Goal: Task Accomplishment & Management: Use online tool/utility

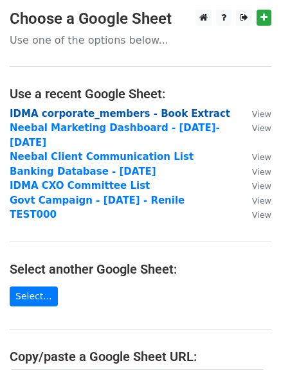
click at [97, 116] on strong "IDMA corporate_members - Book Extract" at bounding box center [120, 114] width 220 height 12
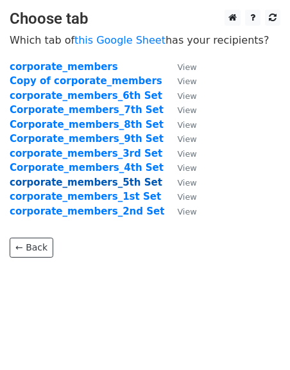
click at [116, 181] on strong "corporate_members_5th Set" at bounding box center [86, 183] width 153 height 12
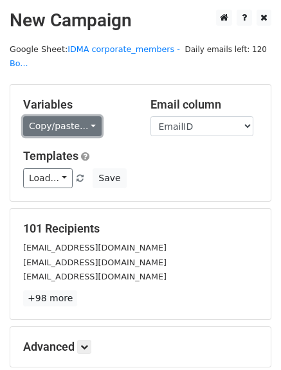
click at [64, 116] on link "Copy/paste..." at bounding box center [62, 126] width 78 height 20
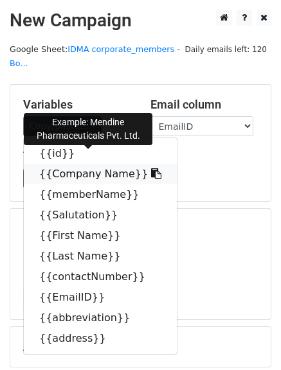
click at [84, 164] on link "{{Company Name}}" at bounding box center [100, 174] width 153 height 21
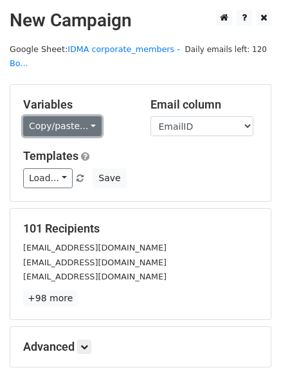
drag, startPoint x: 33, startPoint y: 115, endPoint x: 39, endPoint y: 118, distance: 6.6
click at [33, 116] on link "Copy/paste..." at bounding box center [62, 126] width 78 height 20
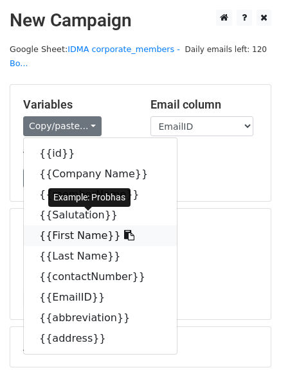
click at [70, 225] on link "{{First Name}}" at bounding box center [100, 235] width 153 height 21
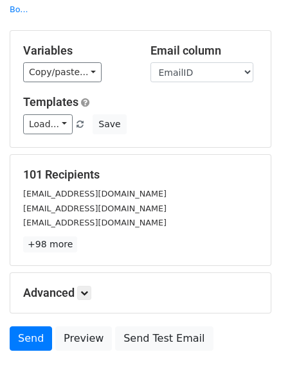
scroll to position [129, 0]
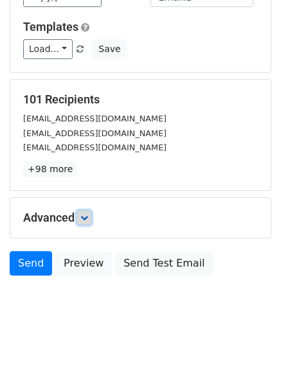
click at [87, 214] on icon at bounding box center [84, 218] width 8 height 8
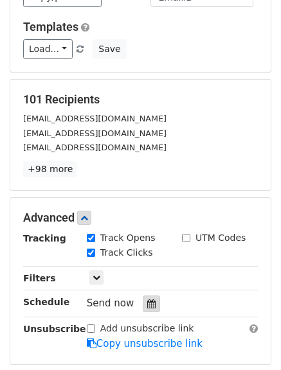
click at [150, 295] on div at bounding box center [151, 303] width 17 height 17
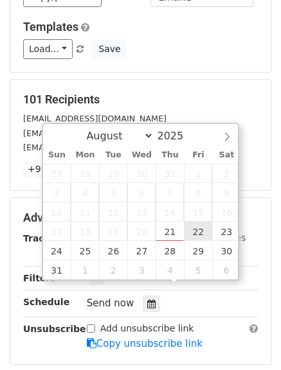
type input "2025-08-22 12:00"
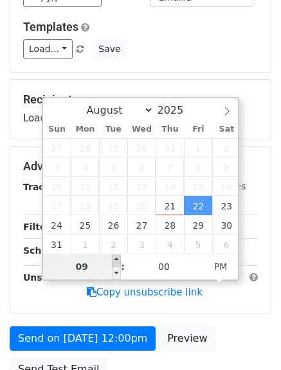
type input "09"
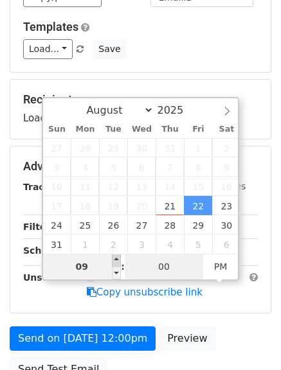
type input "2025-08-22 21:00"
type input "15"
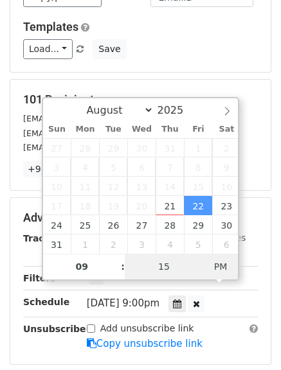
type input "2025-08-22 09:15"
click at [230, 268] on span "AM" at bounding box center [220, 267] width 35 height 26
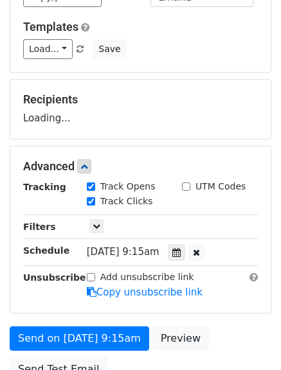
click at [259, 279] on div "Add unsubscribe link Copy unsubscribe link" at bounding box center [172, 285] width 190 height 30
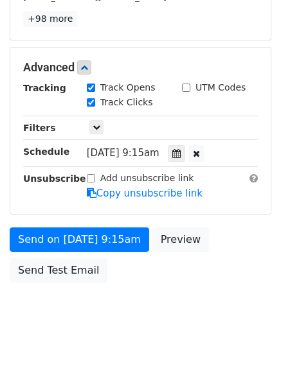
scroll to position [286, 0]
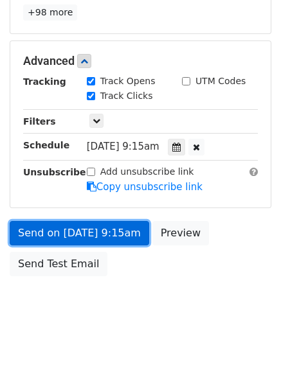
click at [107, 221] on link "Send on Aug 22 at 9:15am" at bounding box center [79, 233] width 139 height 24
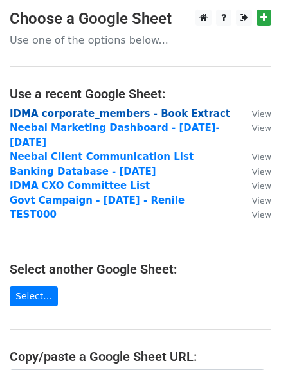
click at [123, 114] on strong "IDMA corporate_members - Book Extract" at bounding box center [120, 114] width 220 height 12
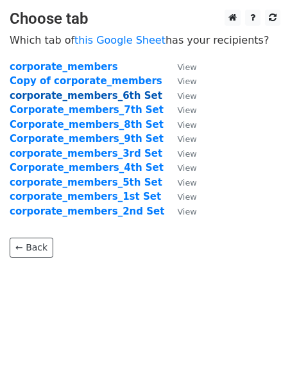
click at [105, 98] on strong "corporate_members_6th Set" at bounding box center [86, 96] width 153 height 12
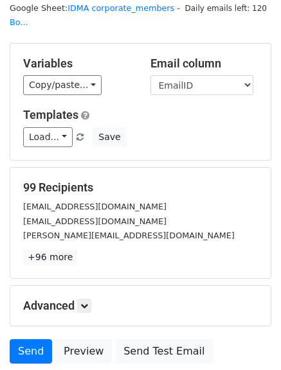
scroll to position [129, 0]
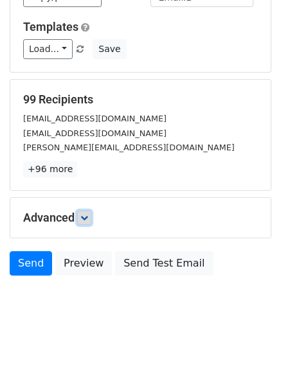
click at [88, 214] on icon at bounding box center [84, 218] width 8 height 8
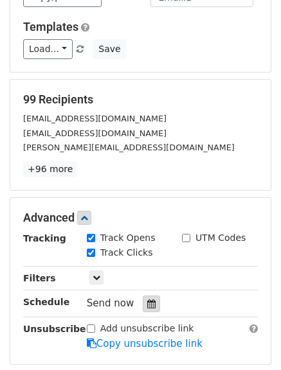
click at [147, 299] on icon at bounding box center [151, 303] width 8 height 9
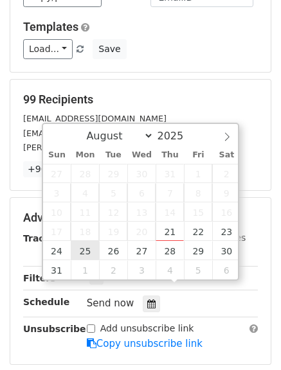
type input "2025-08-25 12:00"
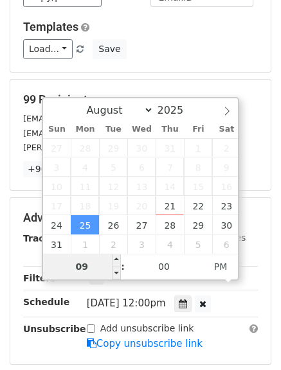
type input "09"
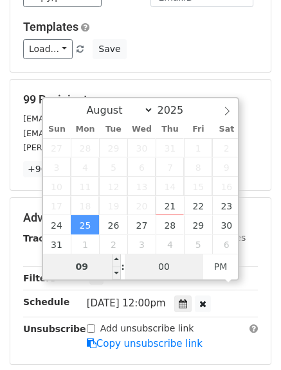
type input "2025-08-25 21:00"
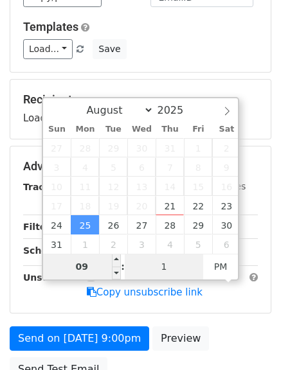
type input "15"
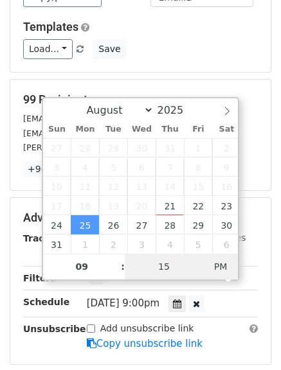
type input "2025-08-25 09:15"
click at [220, 268] on span "AM" at bounding box center [220, 267] width 35 height 26
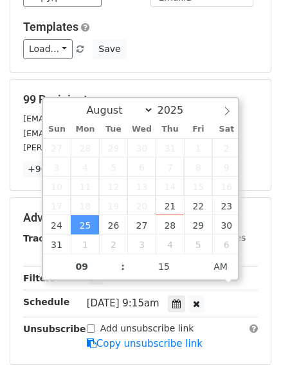
click at [259, 295] on div "Mon, Aug 25, 9:15am 2025-08-25 09:15" at bounding box center [172, 303] width 190 height 17
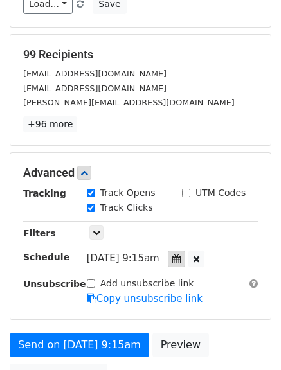
scroll to position [193, 0]
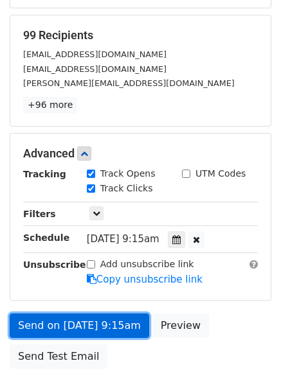
click at [74, 313] on link "Send on Aug 25 at 9:15am" at bounding box center [79, 325] width 139 height 24
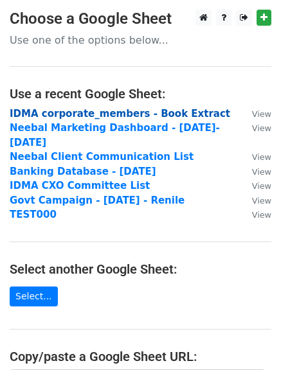
click at [96, 111] on strong "IDMA corporate_members - Book Extract" at bounding box center [120, 114] width 220 height 12
click at [72, 116] on strong "IDMA corporate_members - Book Extract" at bounding box center [120, 114] width 220 height 12
click at [87, 116] on strong "IDMA corporate_members - Book Extract" at bounding box center [120, 114] width 220 height 12
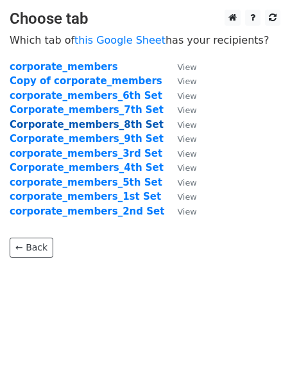
click at [95, 125] on strong "Corporate_members_8th Set" at bounding box center [87, 125] width 154 height 12
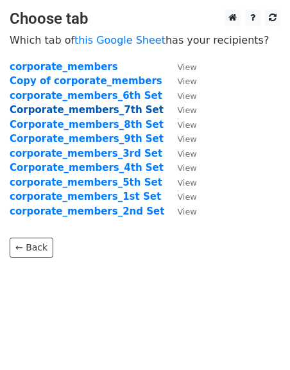
click at [103, 112] on strong "Corporate_members_7th Set" at bounding box center [87, 110] width 154 height 12
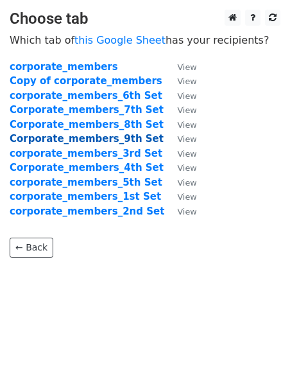
click at [92, 141] on strong "Corporate_members_9th Set" at bounding box center [87, 139] width 154 height 12
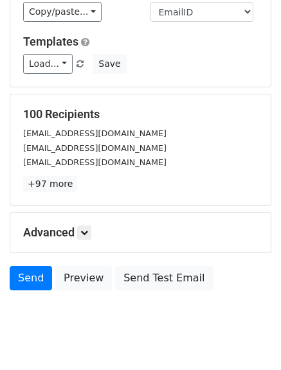
scroll to position [129, 0]
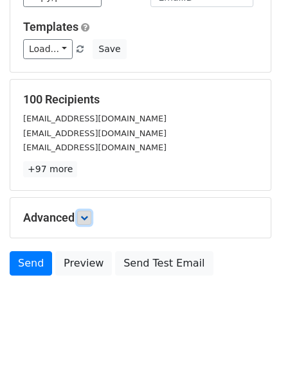
click at [85, 214] on icon at bounding box center [84, 218] width 8 height 8
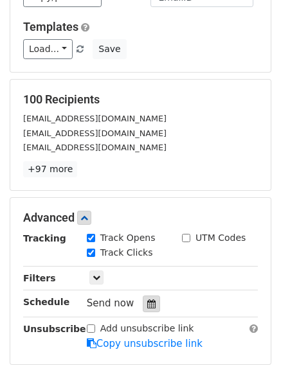
click at [147, 299] on icon at bounding box center [151, 303] width 8 height 9
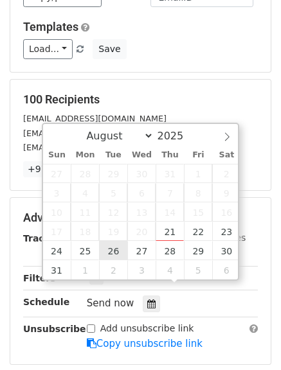
type input "[DATE] 12:00"
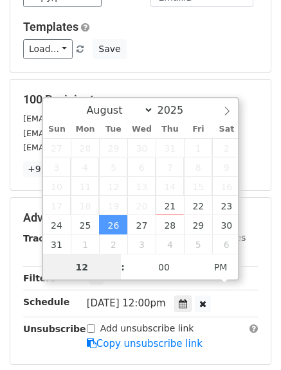
scroll to position [1, 0]
type input "09"
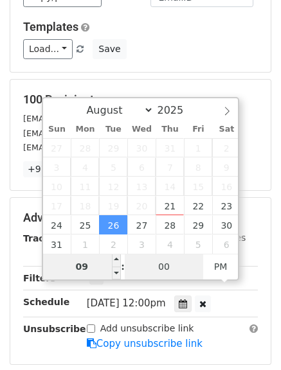
type input "[DATE] 21:00"
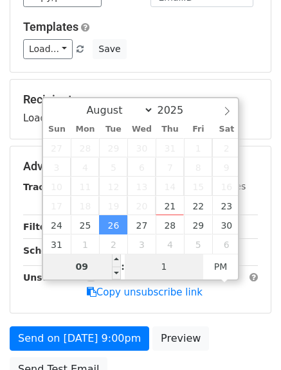
type input "15"
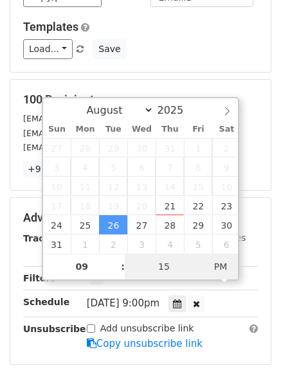
type input "2025-08-26 09:15"
click at [222, 268] on span "AM" at bounding box center [220, 267] width 35 height 26
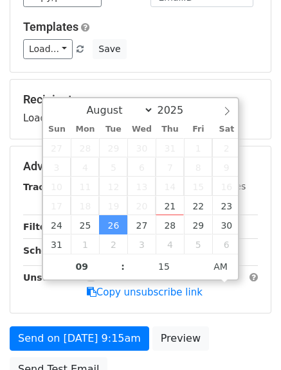
click at [265, 159] on div "Advanced" at bounding box center [140, 166] width 254 height 14
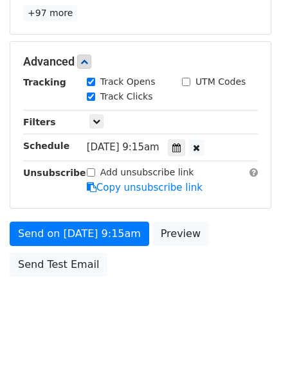
scroll to position [286, 0]
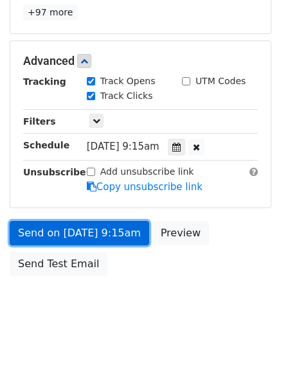
click at [87, 221] on link "Send on Aug 26 at 9:15am" at bounding box center [79, 233] width 139 height 24
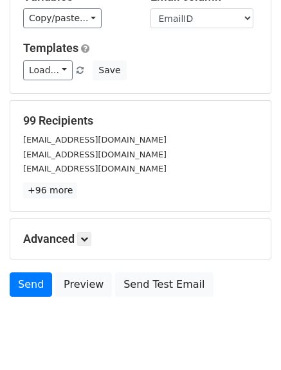
scroll to position [129, 0]
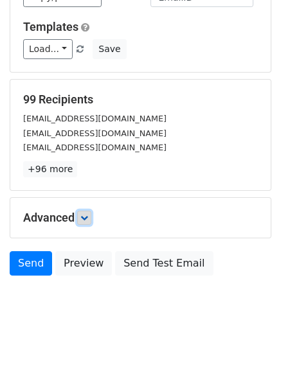
click at [82, 211] on link at bounding box center [84, 218] width 14 height 14
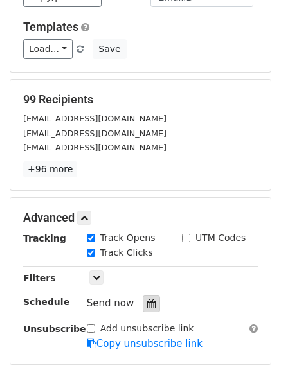
click at [148, 299] on icon at bounding box center [151, 303] width 8 height 9
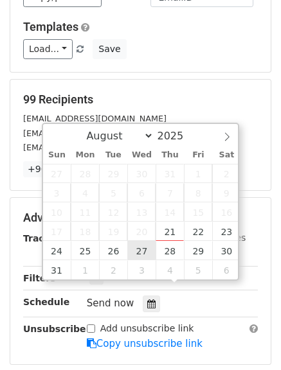
type input "[DATE] 12:00"
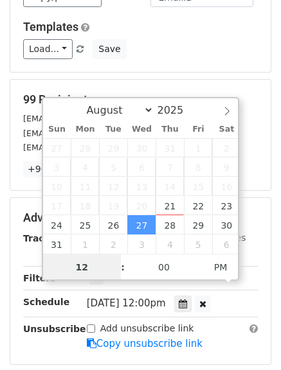
scroll to position [1, 0]
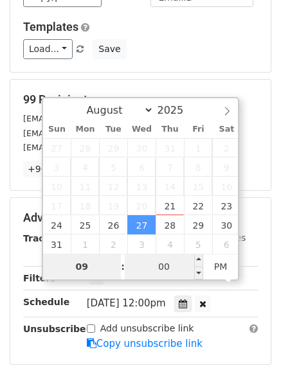
type input "09"
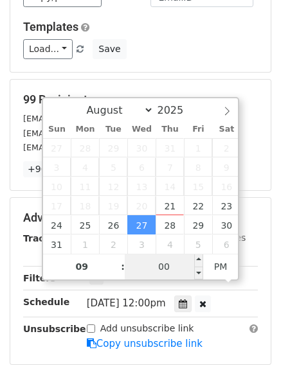
type input "[DATE] 21:00"
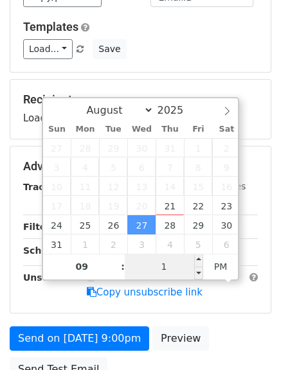
type input "15"
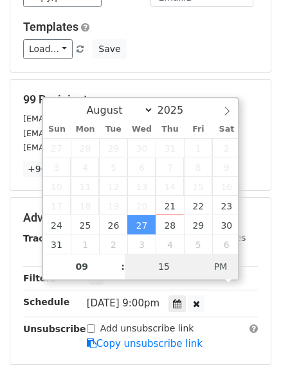
type input "[DATE] 09:15"
click at [228, 265] on span "PM" at bounding box center [220, 267] width 35 height 26
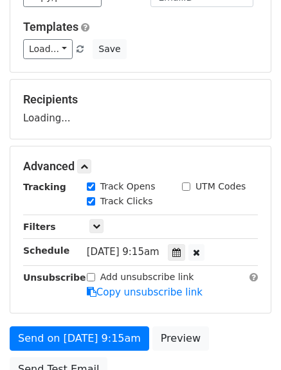
click at [272, 214] on main "New Campaign Daily emails left: 120 Google Sheet: IDMA corporate_members - Bo..…" at bounding box center [140, 134] width 281 height 507
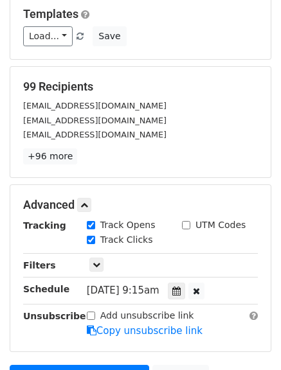
scroll to position [286, 0]
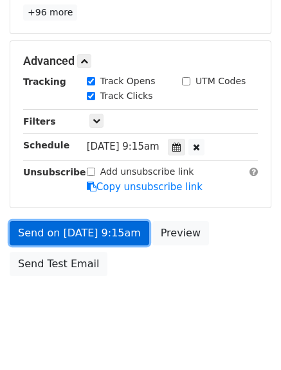
click at [110, 221] on link "Send on [DATE] 9:15am" at bounding box center [79, 233] width 139 height 24
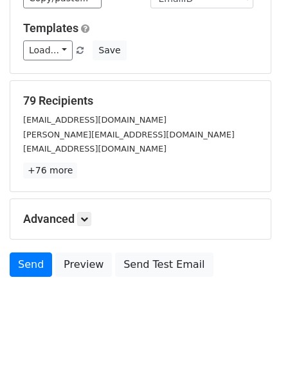
scroll to position [129, 0]
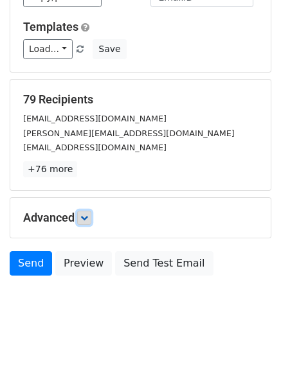
click at [88, 214] on icon at bounding box center [84, 218] width 8 height 8
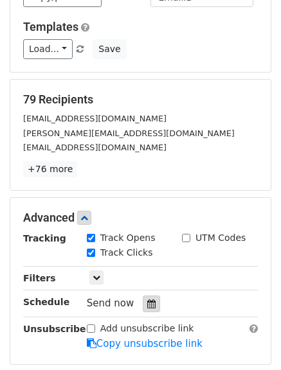
click at [143, 295] on div at bounding box center [151, 303] width 17 height 17
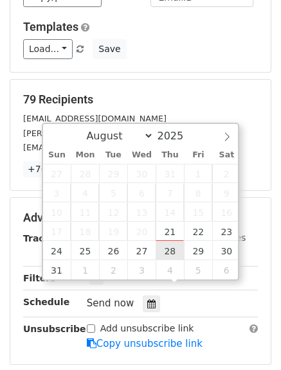
type input "[DATE] 12:00"
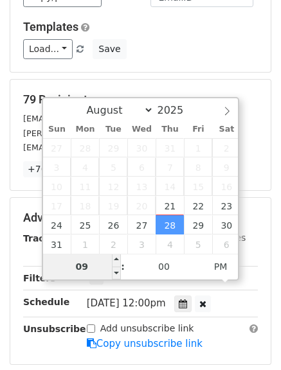
type input "09"
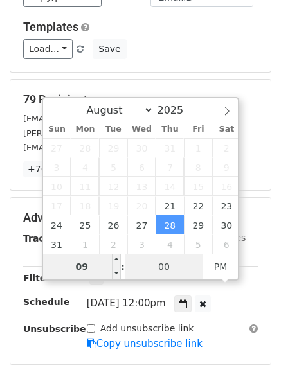
type input "[DATE] 21:00"
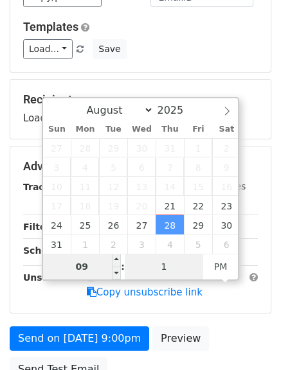
type input "15"
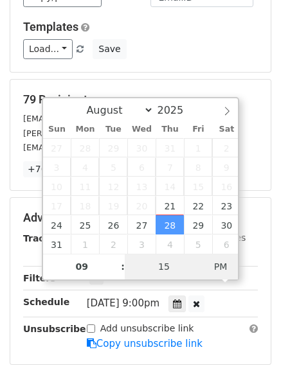
type input "[DATE] 09:15"
click at [218, 268] on span "PM" at bounding box center [220, 267] width 35 height 26
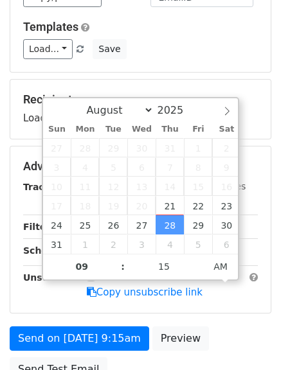
click at [265, 243] on div "Thu, Aug 28, 9:15am 2025-08-28 09:15" at bounding box center [172, 251] width 190 height 17
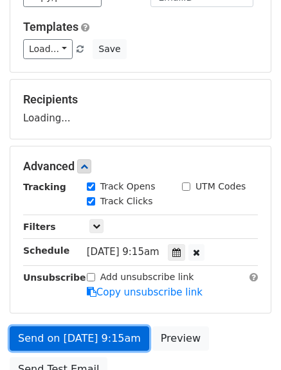
click at [82, 326] on link "Send on Aug 28 at 9:15am" at bounding box center [79, 338] width 139 height 24
